Goal: Information Seeking & Learning: Learn about a topic

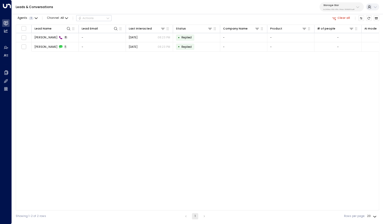
click at [335, 16] on button "Clear all" at bounding box center [340, 17] width 21 height 5
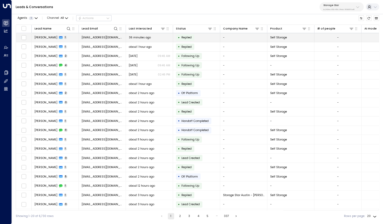
click at [45, 40] on td "[PERSON_NAME] 1" at bounding box center [55, 37] width 47 height 9
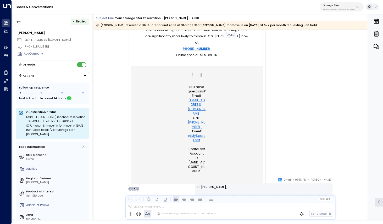
scroll to position [347, 0]
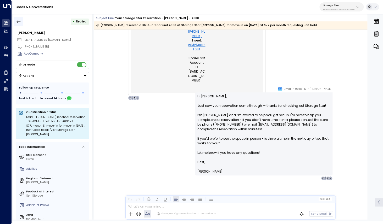
click at [19, 19] on icon "button" at bounding box center [18, 21] width 5 height 5
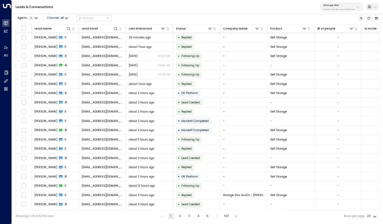
click at [60, 18] on span "Channel: All" at bounding box center [58, 17] width 24 height 5
click at [59, 38] on p "Voice" at bounding box center [56, 36] width 13 height 2
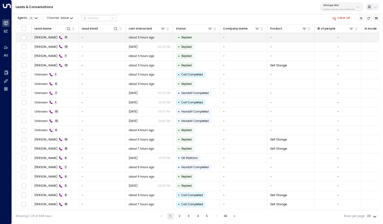
click at [48, 39] on span "[PERSON_NAME]" at bounding box center [46, 38] width 23 height 4
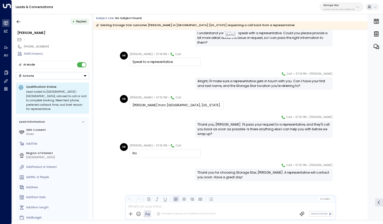
scroll to position [200, 0]
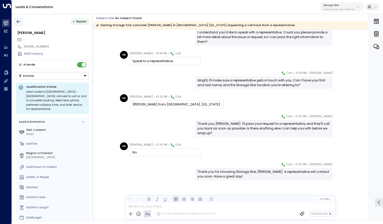
click at [19, 20] on icon "button" at bounding box center [18, 21] width 5 height 5
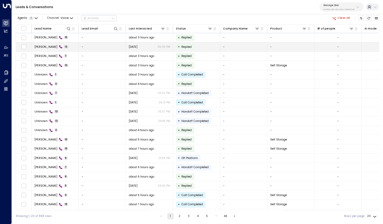
click at [39, 47] on span "[PERSON_NAME]" at bounding box center [46, 47] width 23 height 4
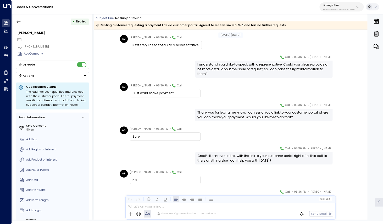
scroll to position [147, 0]
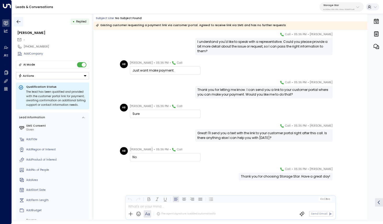
click at [17, 21] on icon "button" at bounding box center [18, 21] width 5 height 5
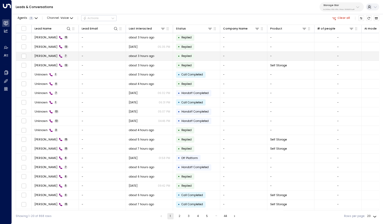
click at [41, 58] on span "[PERSON_NAME]" at bounding box center [46, 56] width 23 height 4
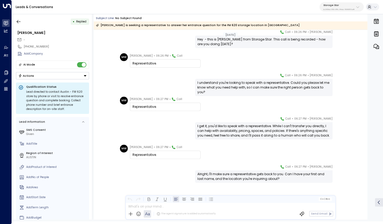
scroll to position [22, 0]
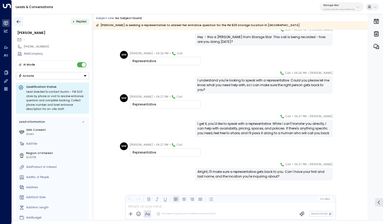
click at [19, 21] on icon "button" at bounding box center [19, 21] width 4 height 3
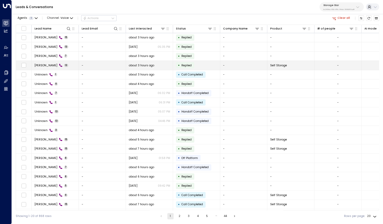
click at [42, 66] on span "[PERSON_NAME]" at bounding box center [46, 66] width 23 height 4
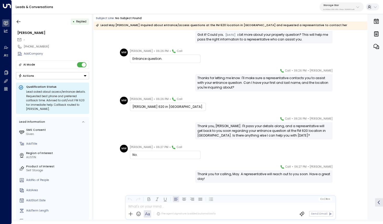
scroll to position [157, 0]
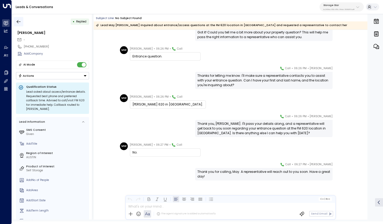
click at [19, 22] on icon "button" at bounding box center [18, 21] width 5 height 5
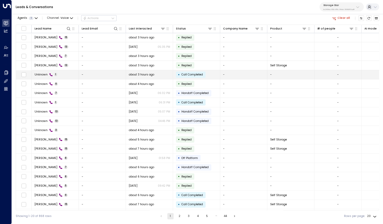
click at [39, 74] on span "Unknown" at bounding box center [41, 75] width 13 height 4
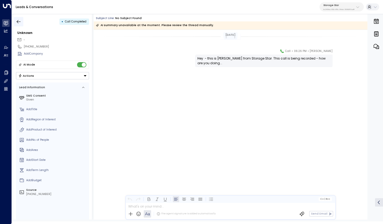
click at [20, 21] on icon "button" at bounding box center [18, 21] width 5 height 5
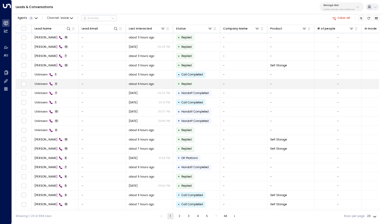
click at [37, 81] on td "Unknown 9" at bounding box center [55, 84] width 47 height 9
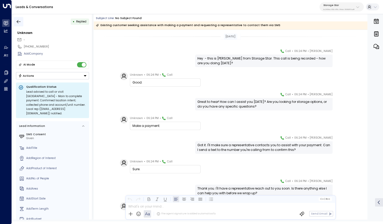
click at [19, 21] on icon "button" at bounding box center [18, 21] width 5 height 5
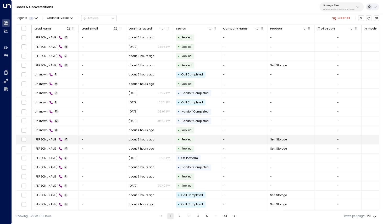
click at [41, 138] on span "[PERSON_NAME]" at bounding box center [46, 140] width 23 height 4
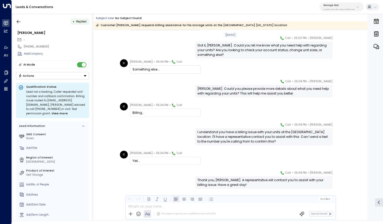
scroll to position [195, 0]
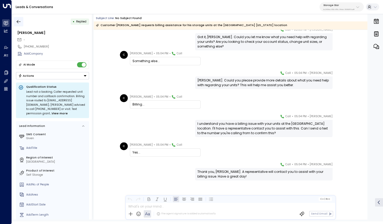
click at [20, 22] on icon "button" at bounding box center [18, 21] width 5 height 5
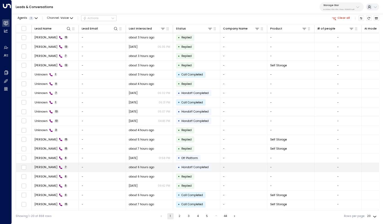
click at [42, 168] on span "[PERSON_NAME]" at bounding box center [46, 168] width 23 height 4
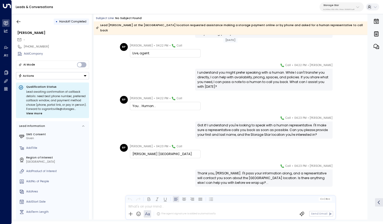
scroll to position [36, 0]
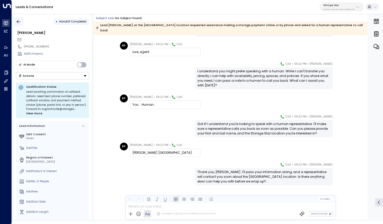
click at [19, 22] on icon "button" at bounding box center [18, 21] width 5 height 5
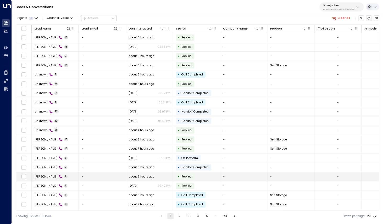
click at [46, 176] on span "[PERSON_NAME]" at bounding box center [46, 177] width 23 height 4
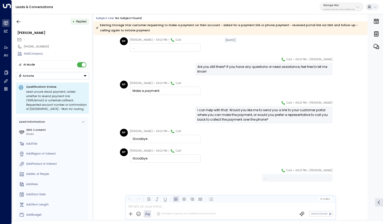
scroll to position [42, 0]
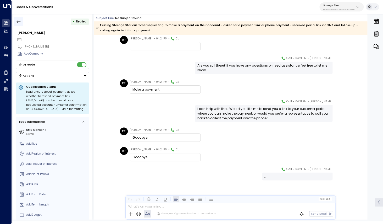
click at [20, 25] on button "button" at bounding box center [18, 21] width 9 height 9
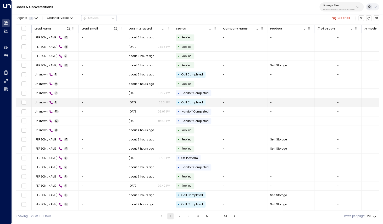
scroll to position [8, 0]
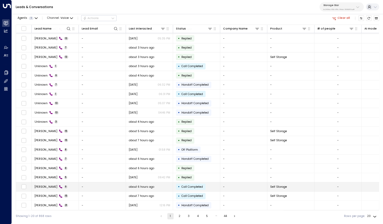
click at [46, 187] on span "[PERSON_NAME]" at bounding box center [46, 187] width 23 height 4
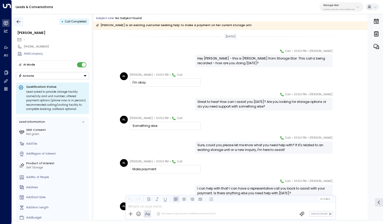
click at [18, 22] on icon "button" at bounding box center [19, 21] width 4 height 3
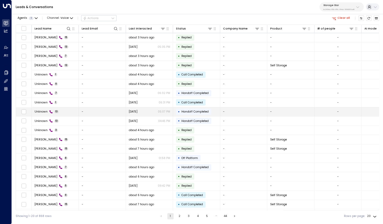
scroll to position [8, 0]
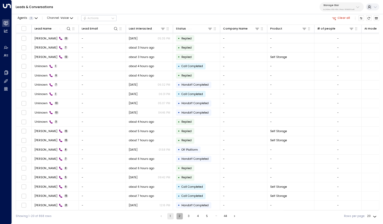
click at [177, 218] on button "2" at bounding box center [179, 216] width 6 height 6
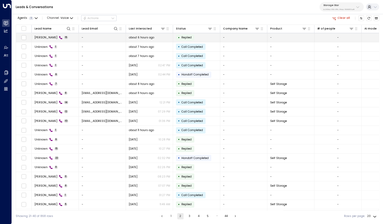
click at [49, 39] on span "[PERSON_NAME]" at bounding box center [46, 38] width 23 height 4
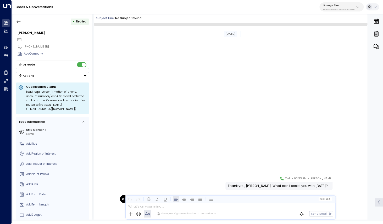
scroll to position [174, 0]
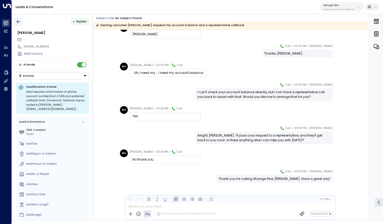
click at [20, 23] on icon "button" at bounding box center [18, 21] width 5 height 5
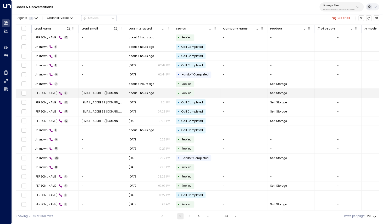
click at [49, 95] on span "[PERSON_NAME]" at bounding box center [46, 93] width 23 height 4
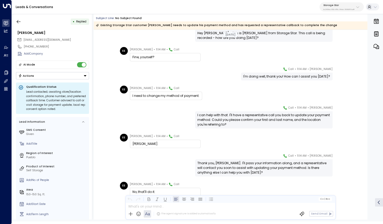
scroll to position [60, 0]
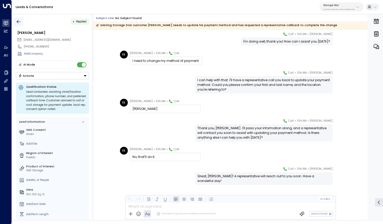
click at [17, 22] on icon "button" at bounding box center [19, 21] width 4 height 3
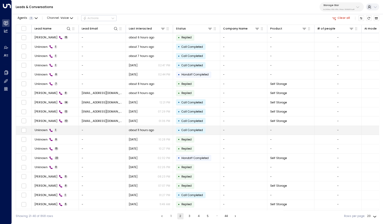
click at [48, 132] on div "Unknown 1" at bounding box center [46, 130] width 23 height 4
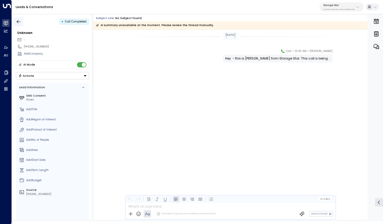
click at [18, 21] on icon "button" at bounding box center [18, 21] width 5 height 5
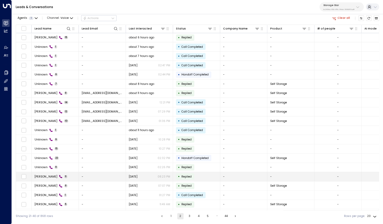
click at [40, 178] on span "[PERSON_NAME]" at bounding box center [46, 177] width 23 height 4
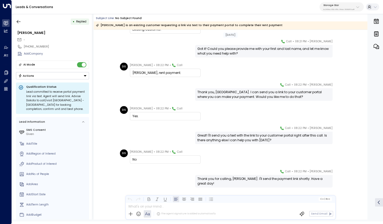
scroll to position [93, 0]
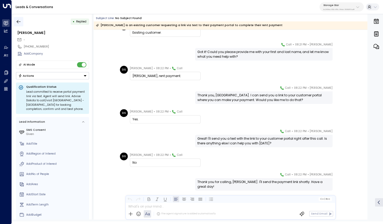
click at [19, 21] on icon "button" at bounding box center [18, 21] width 5 height 5
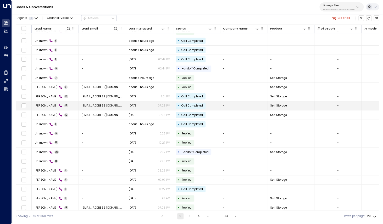
scroll to position [8, 0]
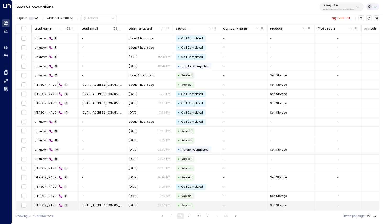
click at [49, 208] on td "[PERSON_NAME] 13" at bounding box center [55, 205] width 47 height 9
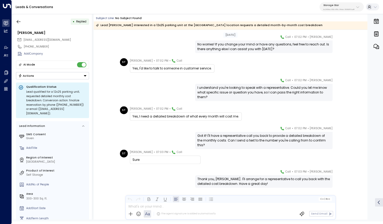
scroll to position [157, 0]
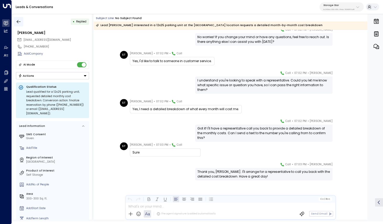
click at [20, 23] on icon "button" at bounding box center [18, 21] width 5 height 5
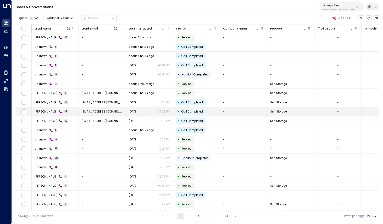
scroll to position [8, 0]
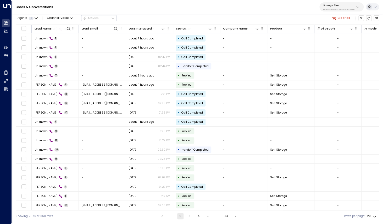
click at [188, 217] on button "3" at bounding box center [189, 216] width 6 height 6
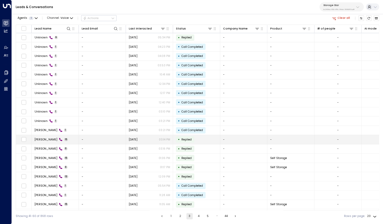
click at [48, 140] on span "[PERSON_NAME]" at bounding box center [46, 140] width 23 height 4
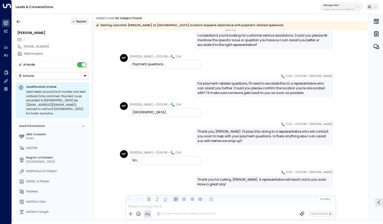
scroll to position [200, 0]
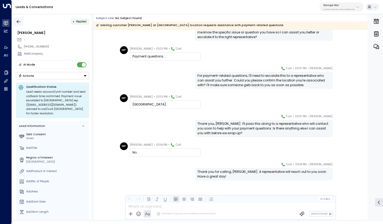
click at [19, 24] on icon "button" at bounding box center [18, 21] width 5 height 5
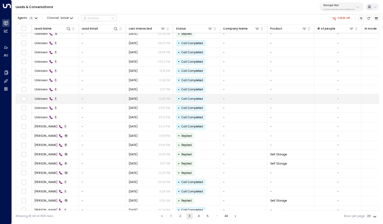
scroll to position [6, 0]
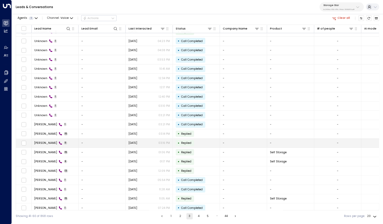
click at [47, 143] on span "[PERSON_NAME]" at bounding box center [45, 143] width 23 height 4
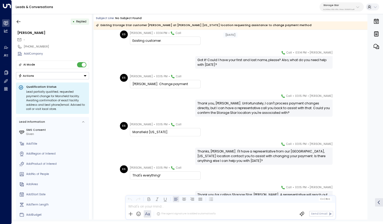
scroll to position [84, 0]
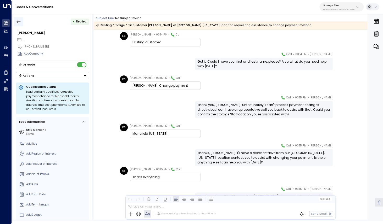
click at [22, 23] on button "button" at bounding box center [18, 21] width 9 height 9
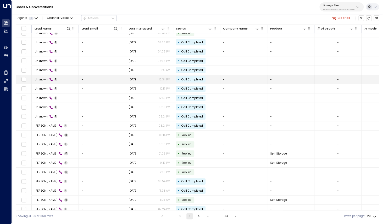
scroll to position [8, 0]
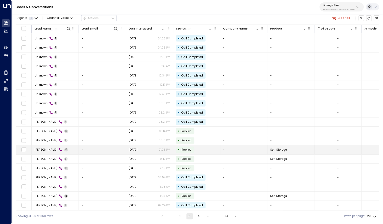
click at [49, 152] on span "[PERSON_NAME]" at bounding box center [46, 150] width 23 height 4
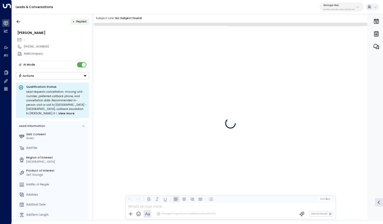
scroll to position [193, 0]
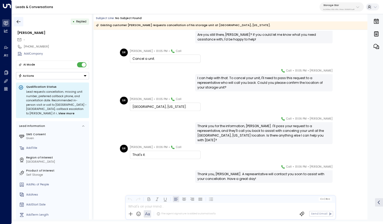
click at [19, 21] on icon "button" at bounding box center [18, 21] width 5 height 5
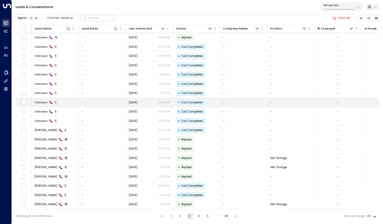
scroll to position [8, 0]
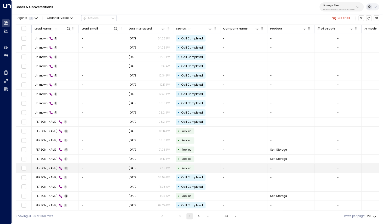
click at [45, 169] on span "[PERSON_NAME]" at bounding box center [46, 169] width 23 height 4
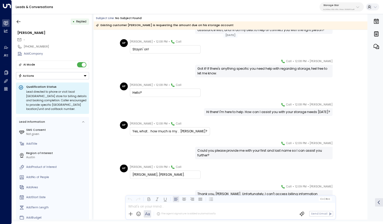
scroll to position [143, 0]
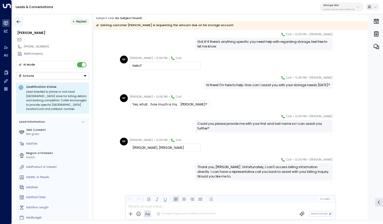
click at [19, 22] on icon "button" at bounding box center [18, 21] width 5 height 5
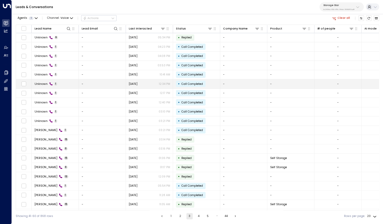
scroll to position [8, 0]
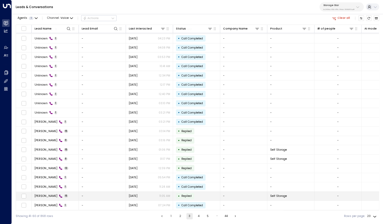
click at [43, 196] on span "[PERSON_NAME]" at bounding box center [46, 196] width 23 height 4
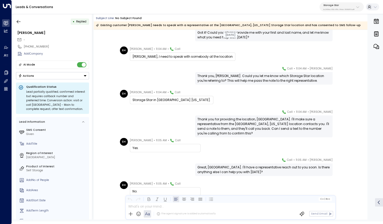
scroll to position [186, 0]
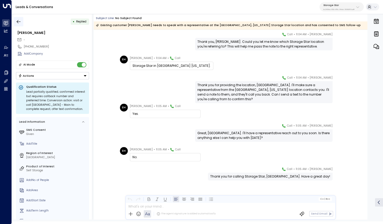
click at [19, 22] on icon "button" at bounding box center [18, 21] width 5 height 5
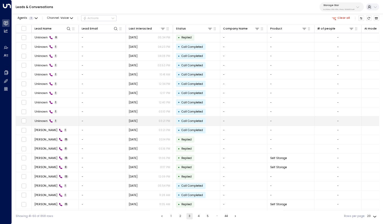
scroll to position [8, 0]
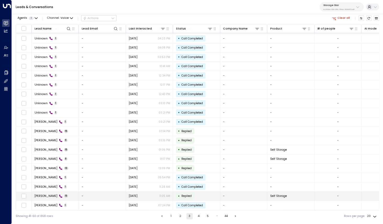
click at [50, 196] on span "[PERSON_NAME]" at bounding box center [46, 196] width 23 height 4
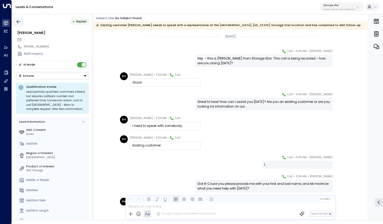
click at [20, 19] on button "button" at bounding box center [18, 21] width 9 height 9
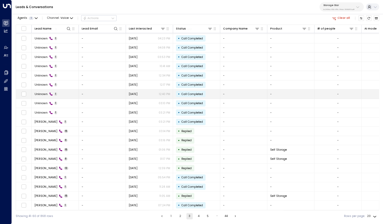
scroll to position [8, 0]
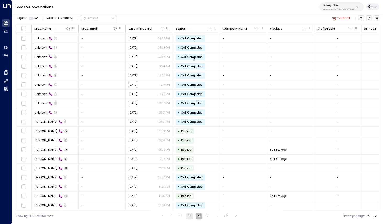
click at [199, 217] on button "4" at bounding box center [198, 216] width 6 height 6
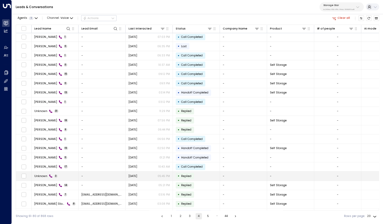
scroll to position [0, 0]
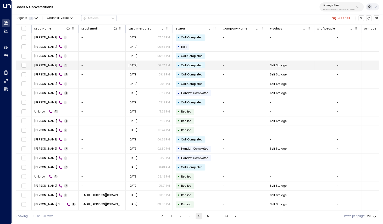
click at [55, 65] on span "[PERSON_NAME]" at bounding box center [45, 66] width 23 height 4
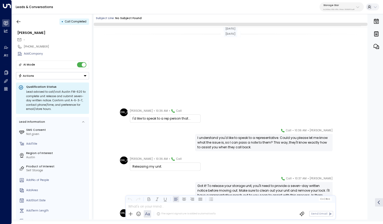
scroll to position [106, 0]
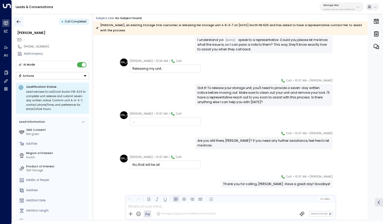
click at [21, 20] on icon "button" at bounding box center [18, 21] width 5 height 5
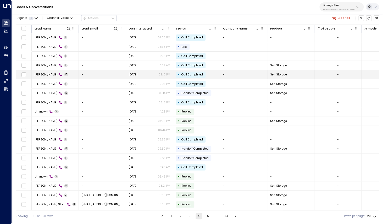
click at [46, 76] on span "[PERSON_NAME]" at bounding box center [46, 75] width 23 height 4
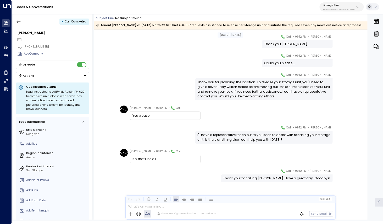
scroll to position [181, 0]
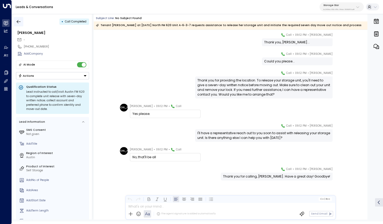
click at [18, 22] on icon "button" at bounding box center [18, 21] width 5 height 5
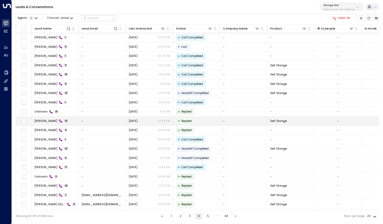
click at [47, 122] on span "[PERSON_NAME]" at bounding box center [46, 121] width 23 height 4
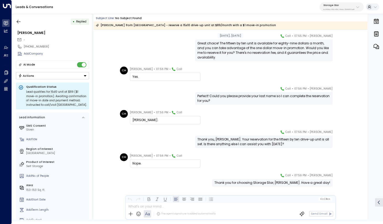
scroll to position [277, 0]
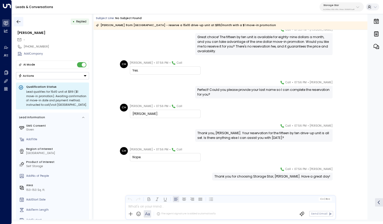
click at [20, 20] on icon "button" at bounding box center [18, 21] width 5 height 5
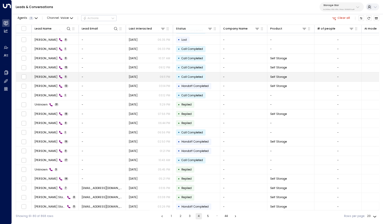
scroll to position [8, 0]
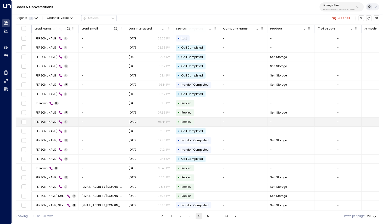
click at [47, 120] on span "[PERSON_NAME]" at bounding box center [46, 122] width 23 height 4
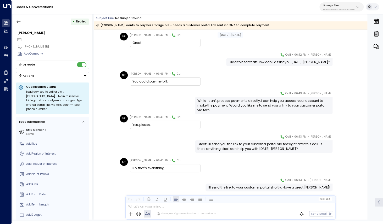
scroll to position [39, 0]
click at [21, 19] on button "button" at bounding box center [18, 21] width 9 height 9
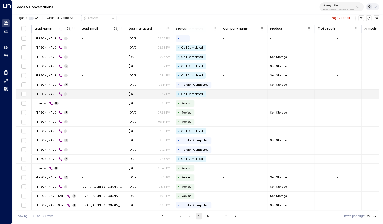
scroll to position [8, 1]
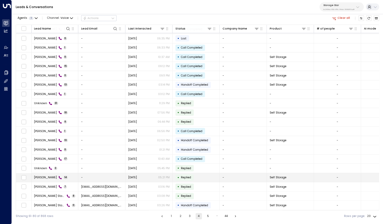
click at [43, 178] on span "[PERSON_NAME]" at bounding box center [45, 178] width 23 height 4
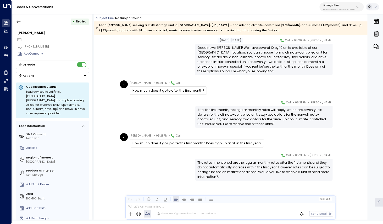
scroll to position [214, 0]
